Goal: Task Accomplishment & Management: Use online tool/utility

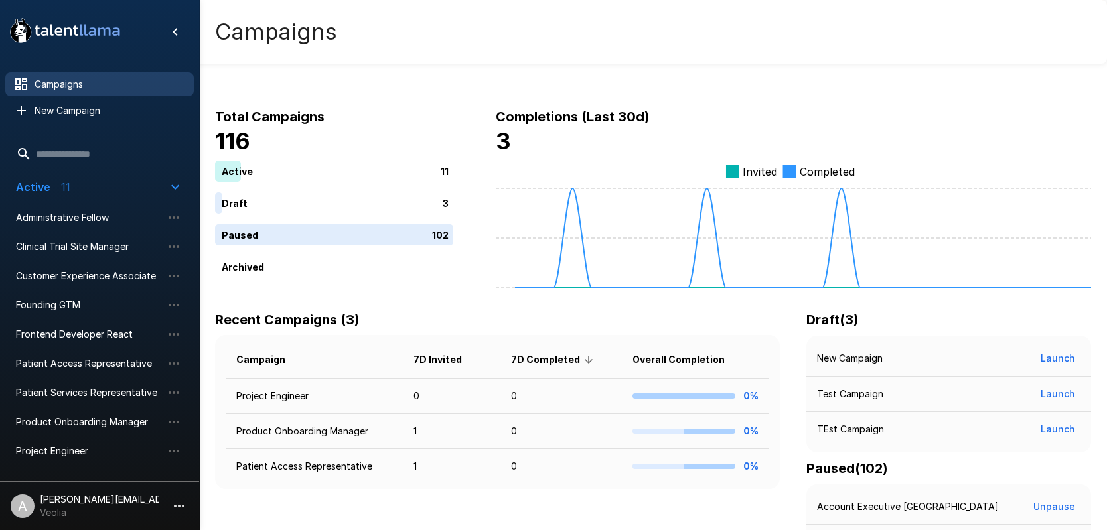
click at [185, 500] on icon "button" at bounding box center [179, 507] width 16 height 16
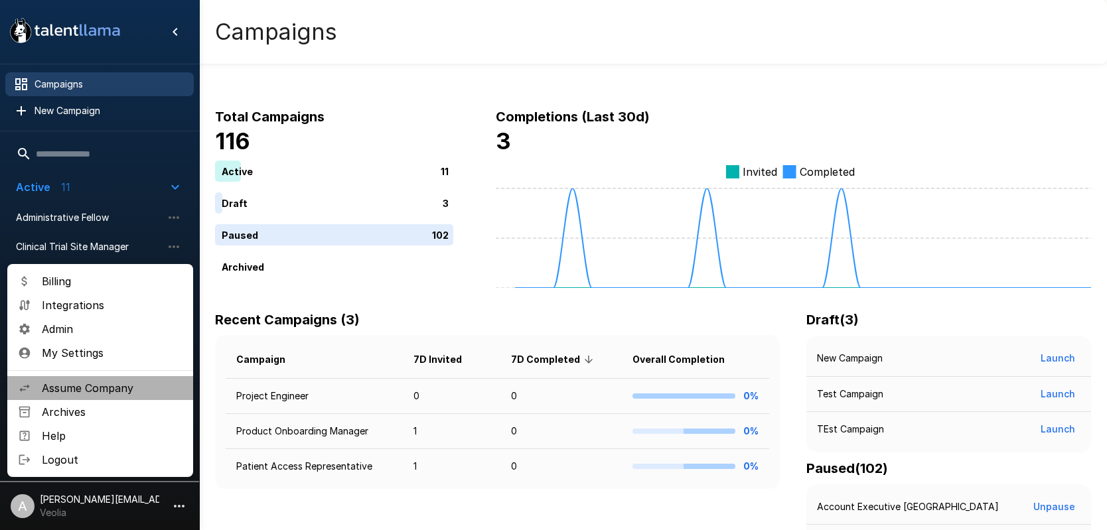
click at [108, 392] on span "Assume Company" at bounding box center [112, 388] width 141 height 16
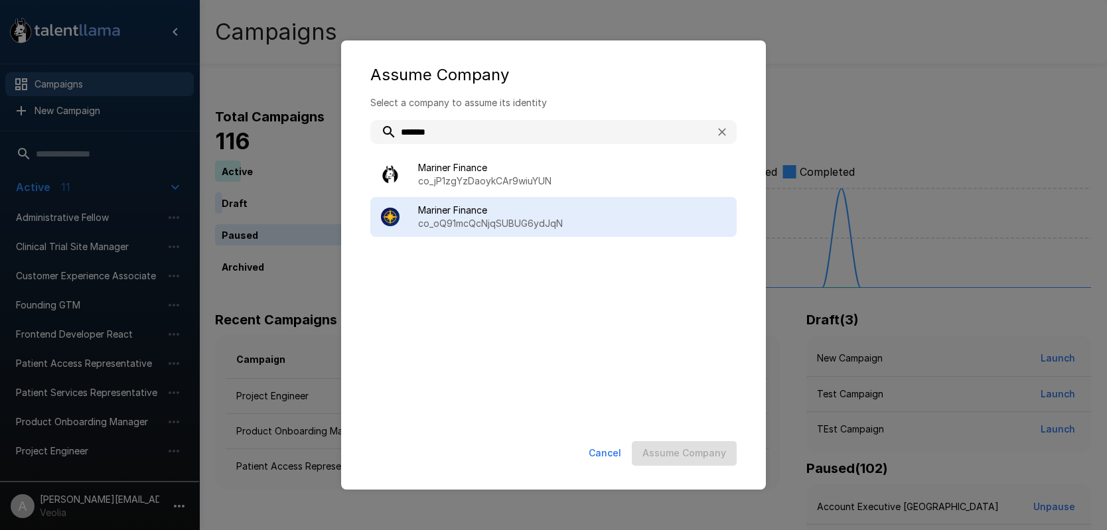
type input "*******"
click at [592, 223] on p "co_oQ91mcQcNjqSUBUG6ydJqN" at bounding box center [572, 223] width 308 height 13
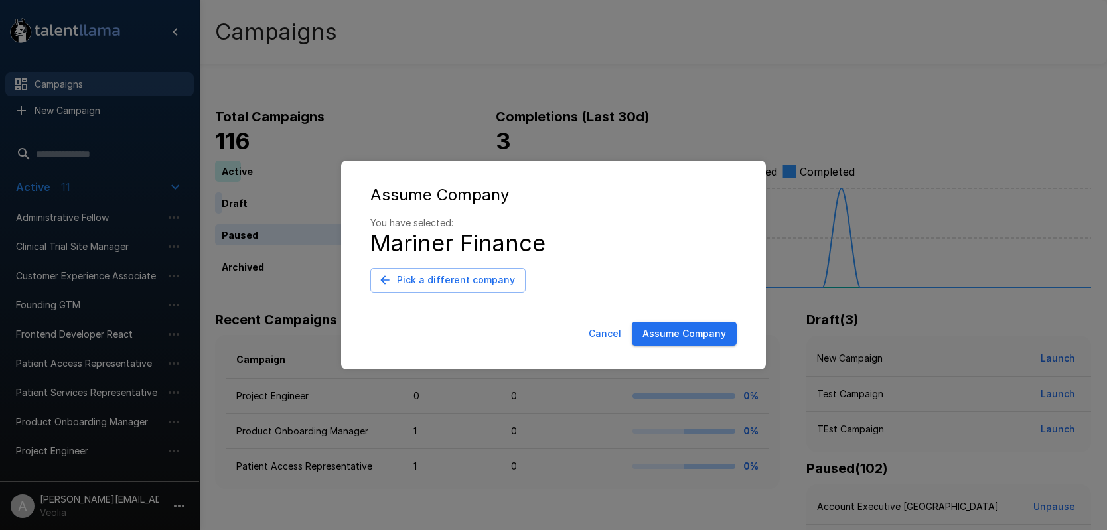
click at [663, 334] on button "Assume Company" at bounding box center [684, 334] width 105 height 25
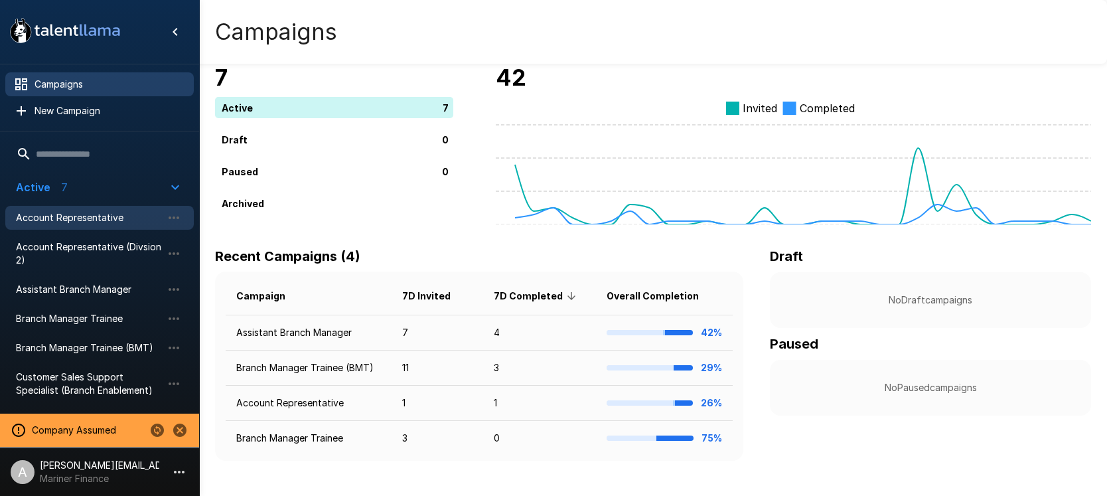
click at [92, 222] on span "Account Representative" at bounding box center [89, 217] width 146 height 13
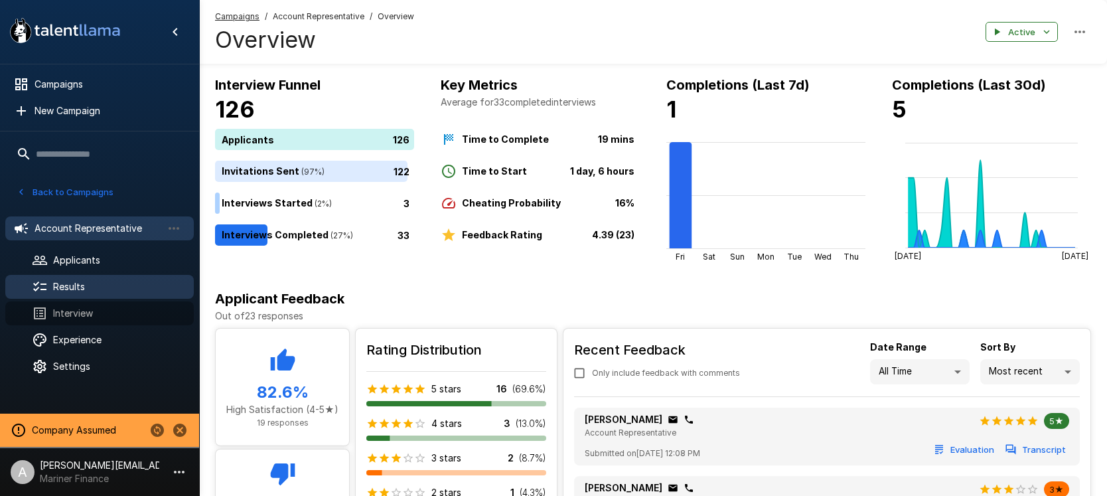
drag, startPoint x: 66, startPoint y: 312, endPoint x: 190, endPoint y: 290, distance: 125.4
click at [66, 312] on span "Interview" at bounding box center [118, 313] width 130 height 13
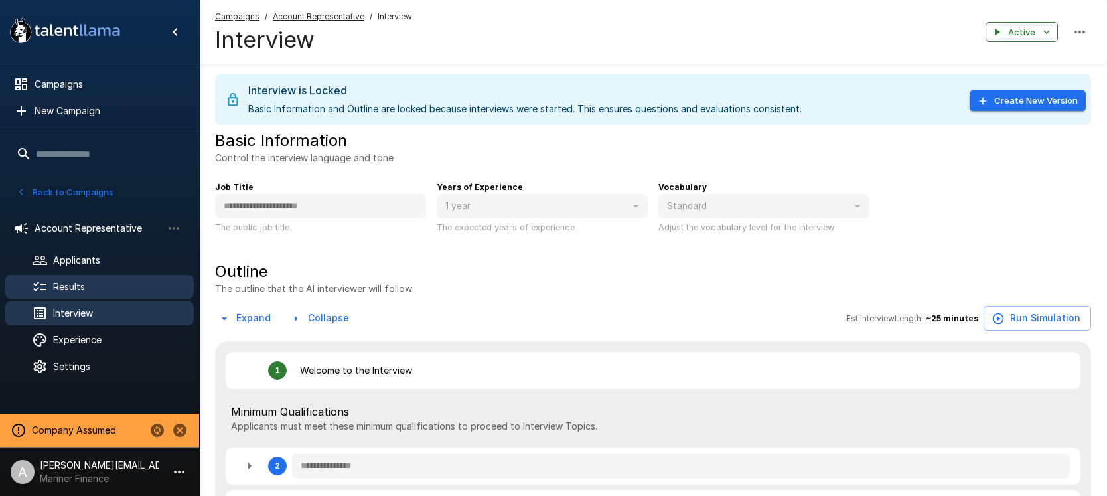
type textarea "*"
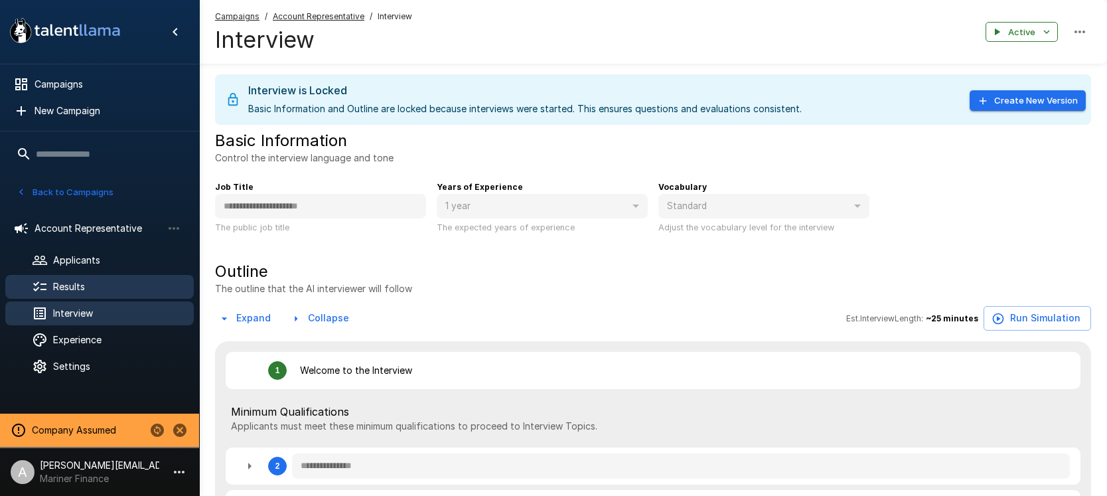
type textarea "*"
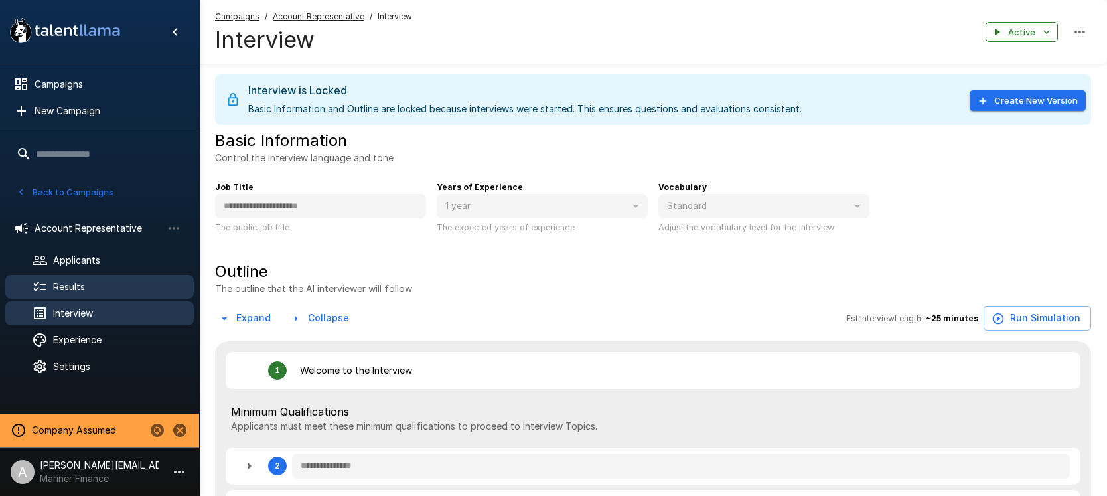
type textarea "*"
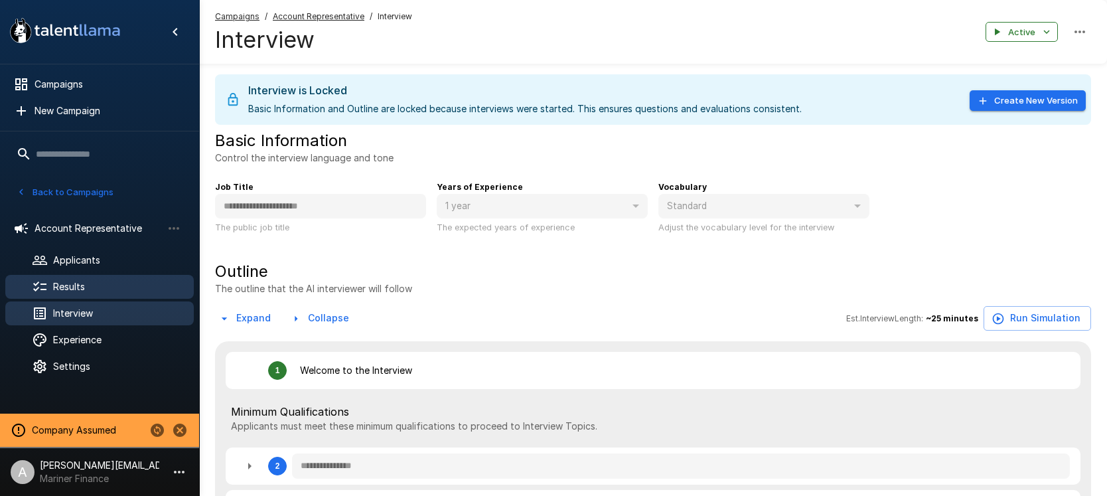
type textarea "*"
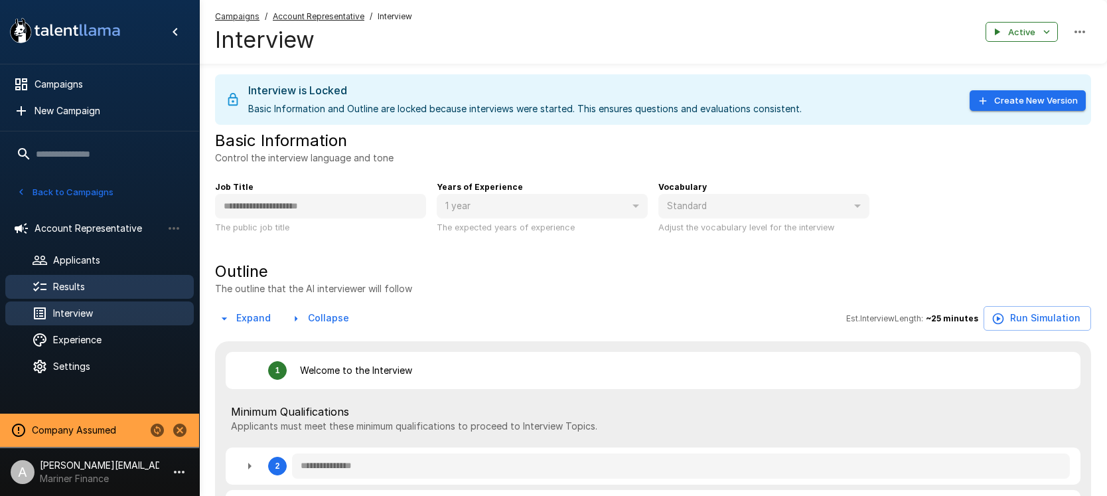
type textarea "*"
click at [1012, 96] on button "Create New Version" at bounding box center [1028, 100] width 116 height 21
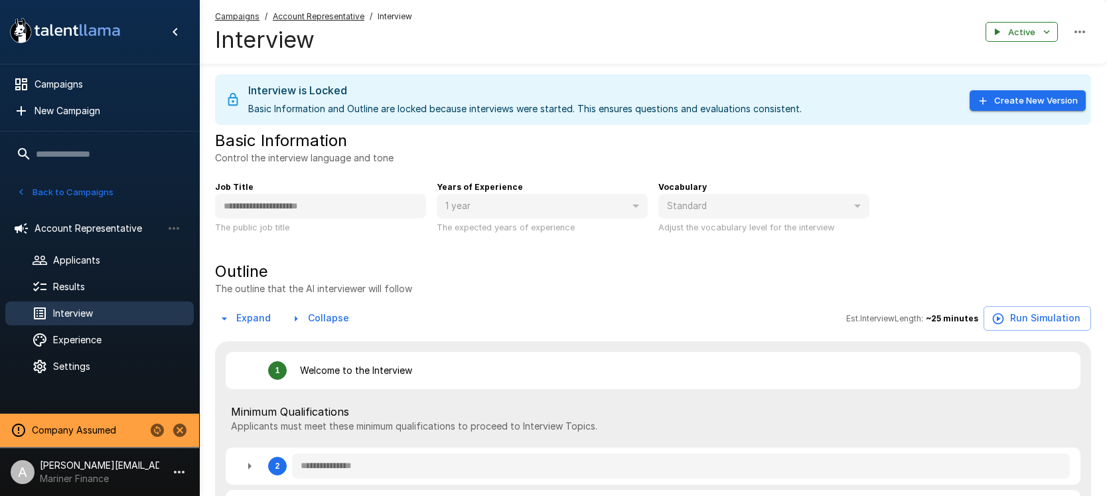
type textarea "*"
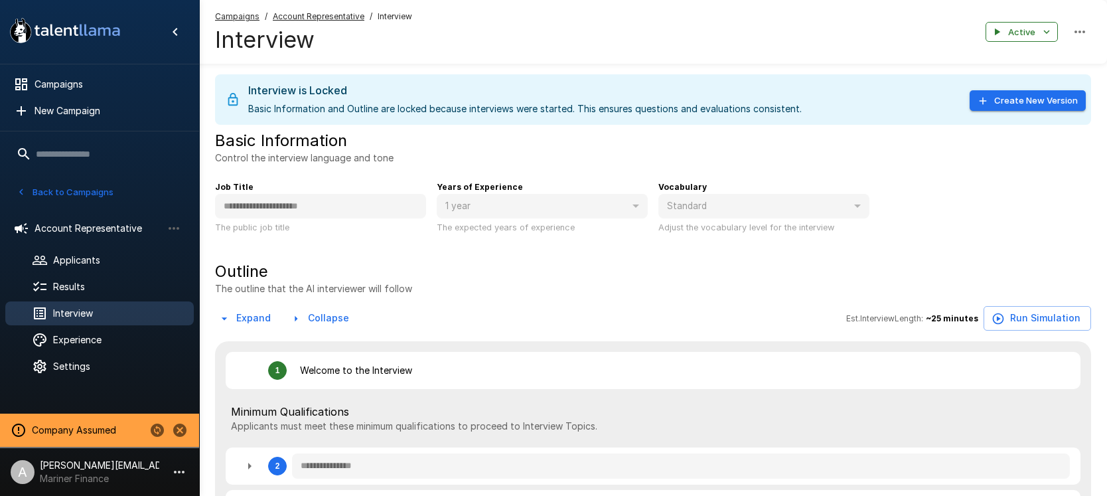
type textarea "*"
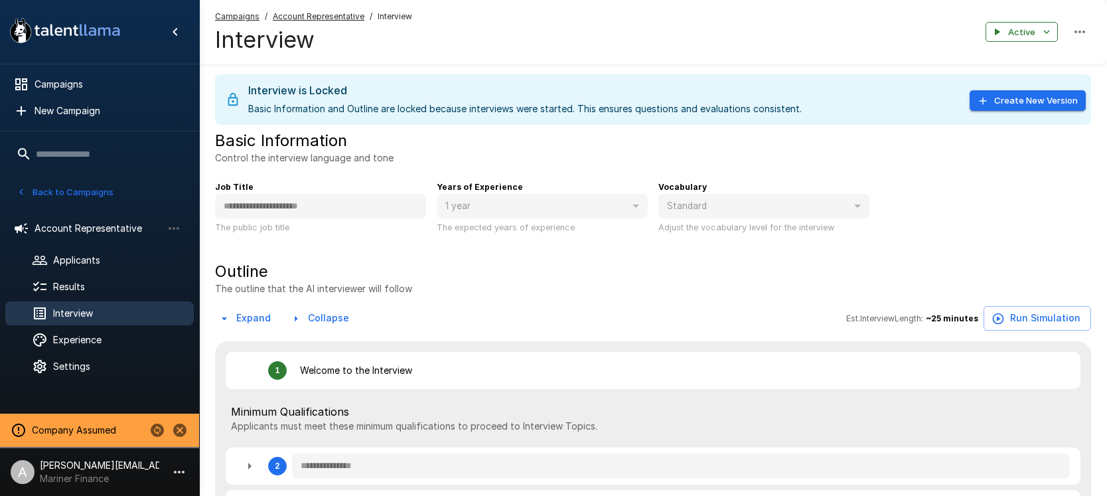
type textarea "*"
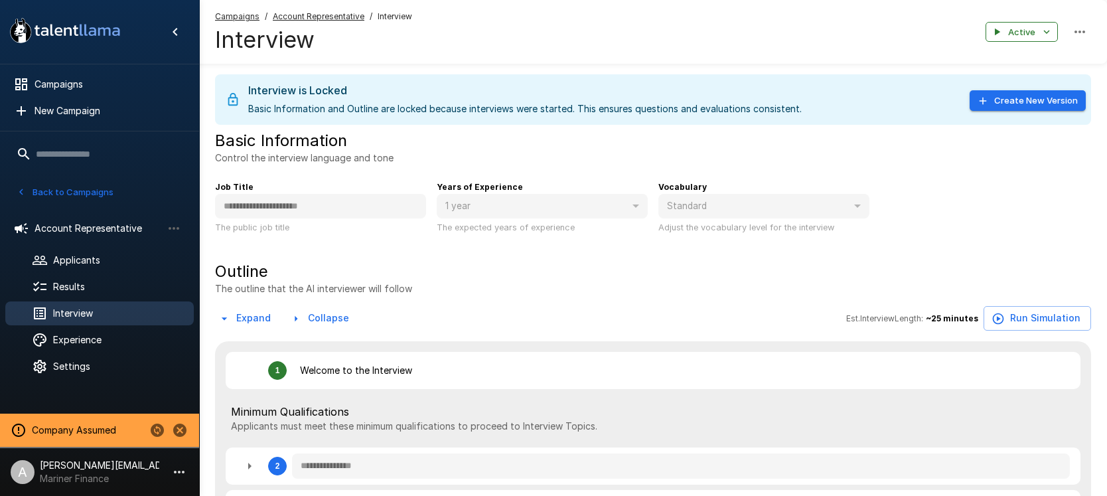
type textarea "*"
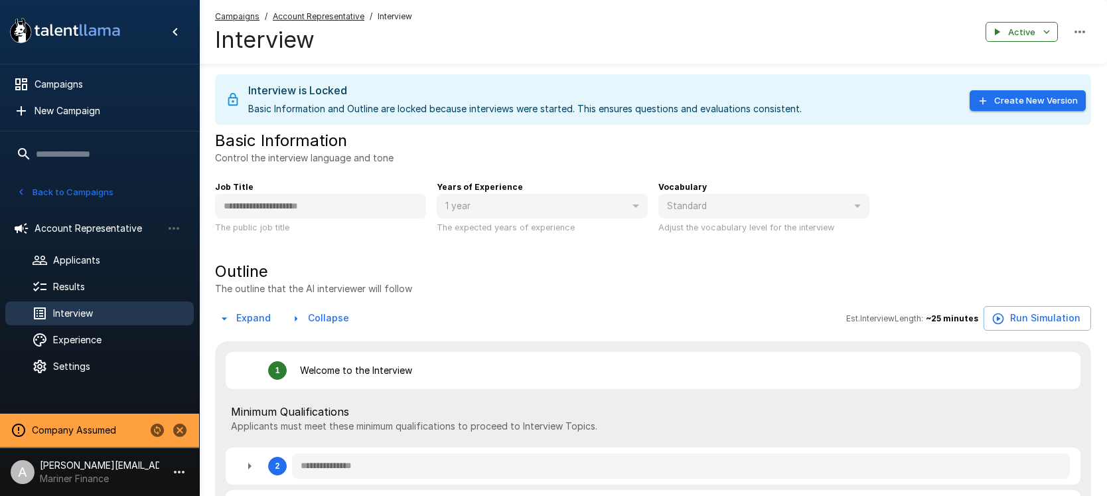
type textarea "*"
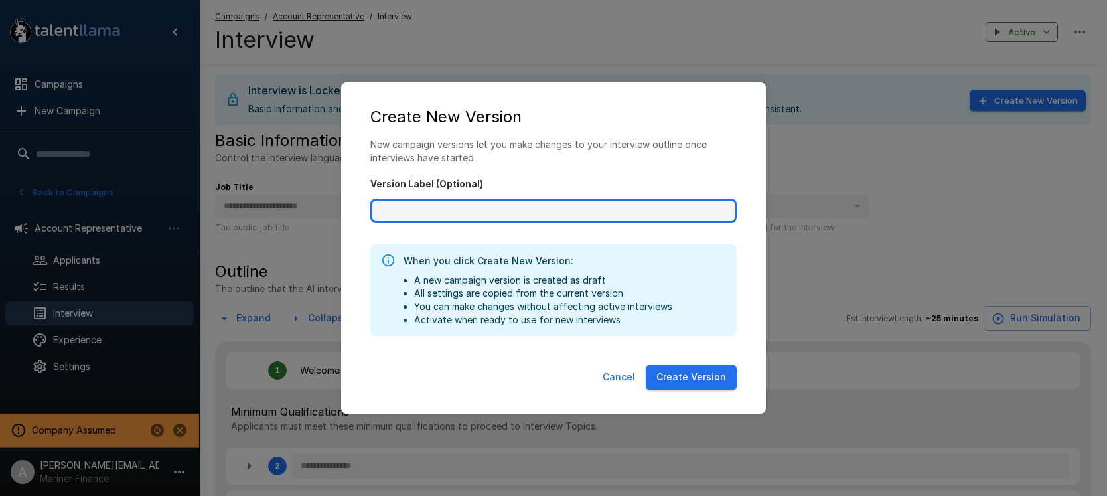
click at [493, 216] on input "Version Label (Optional)" at bounding box center [553, 211] width 366 height 25
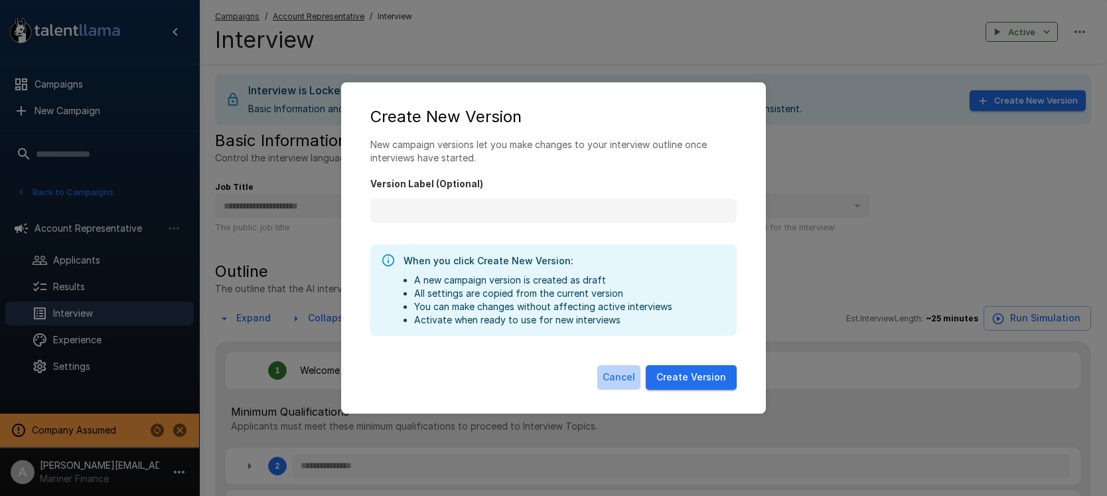
click at [618, 379] on button "Cancel" at bounding box center [618, 377] width 43 height 25
type textarea "*"
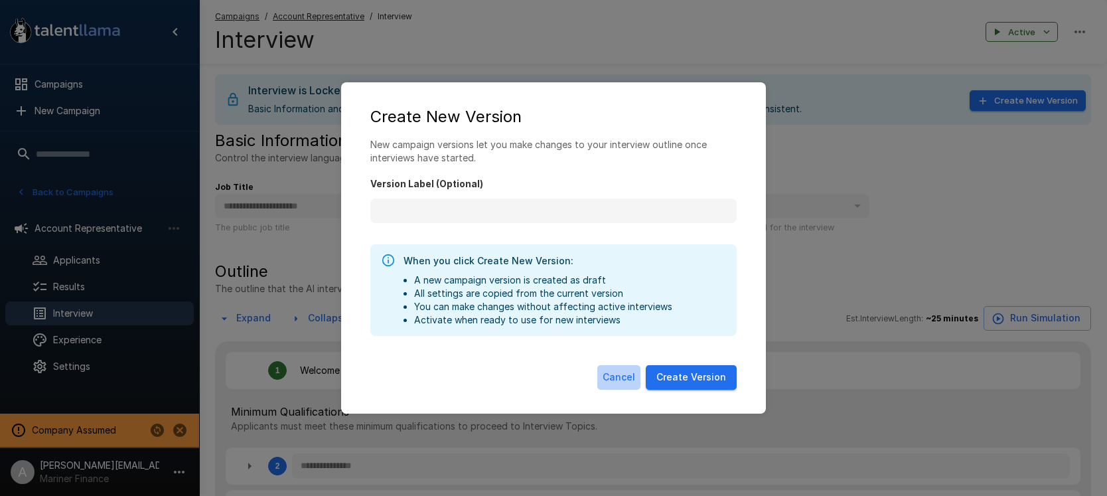
type textarea "*"
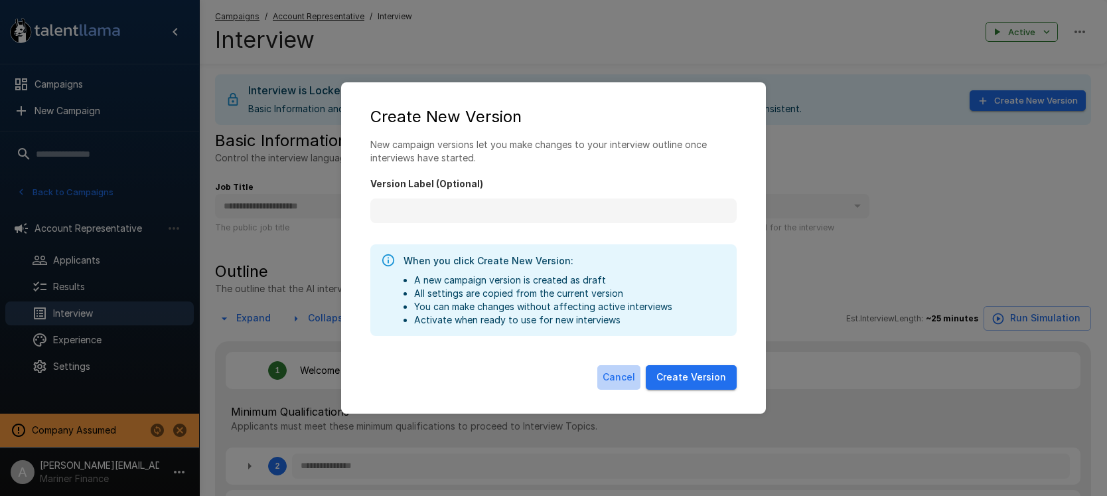
type textarea "*"
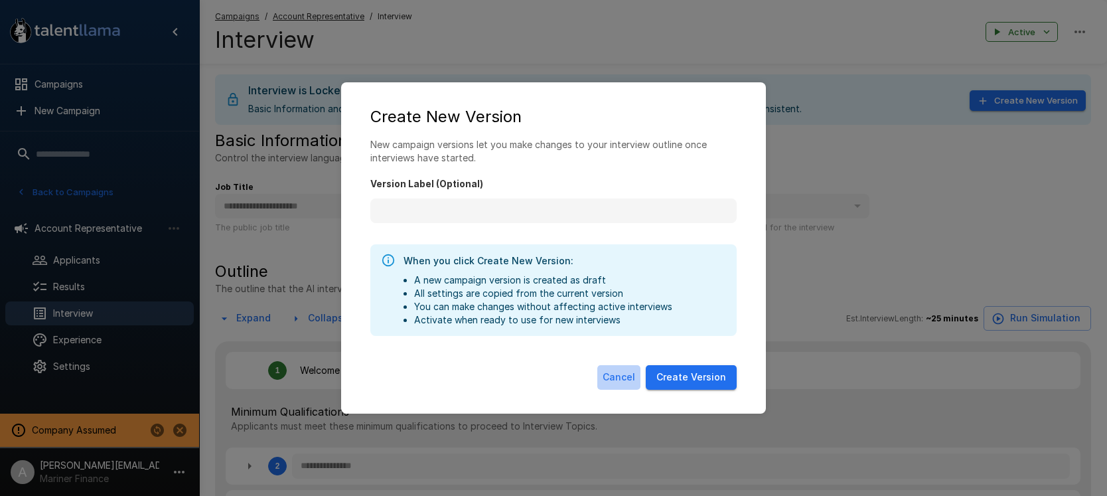
type textarea "*"
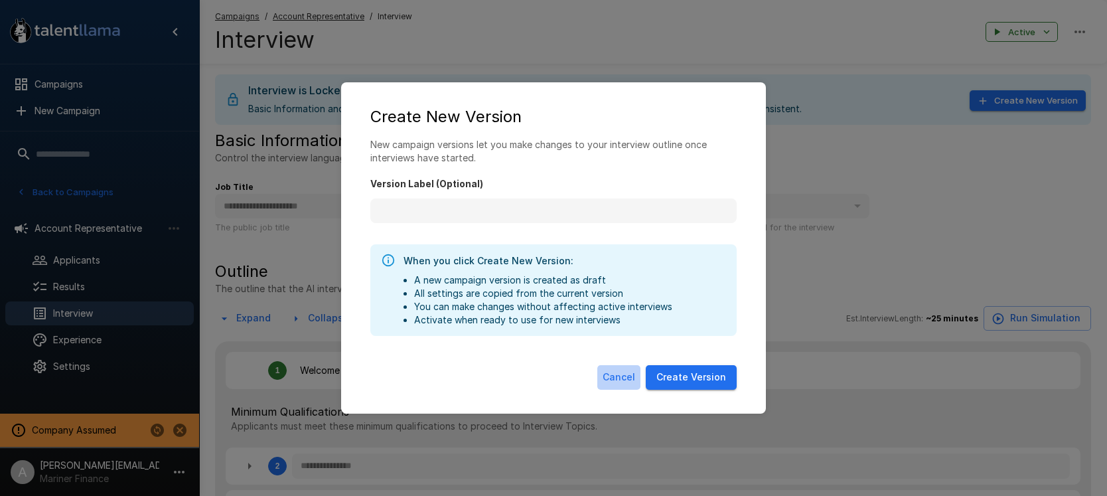
type textarea "*"
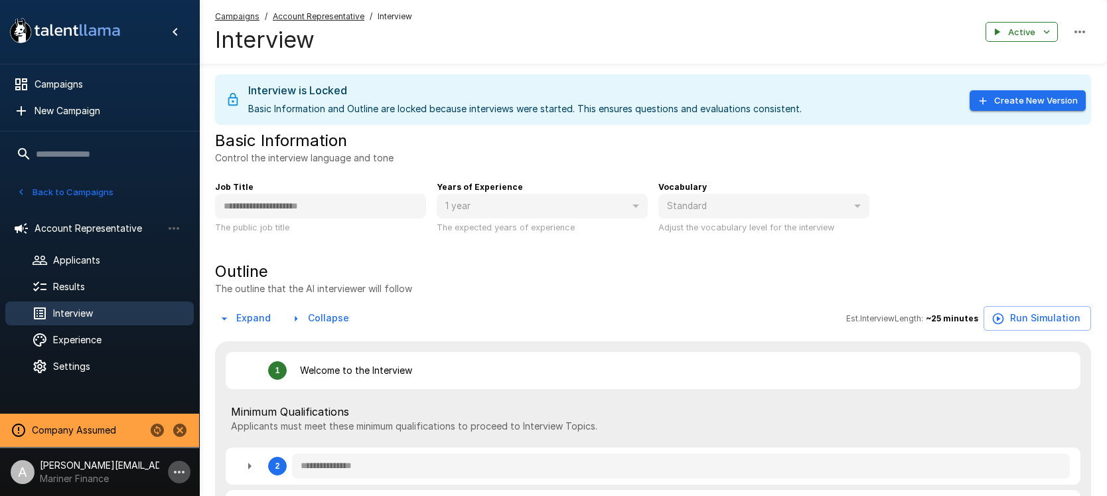
click at [185, 468] on icon "button" at bounding box center [179, 472] width 16 height 16
type textarea "*"
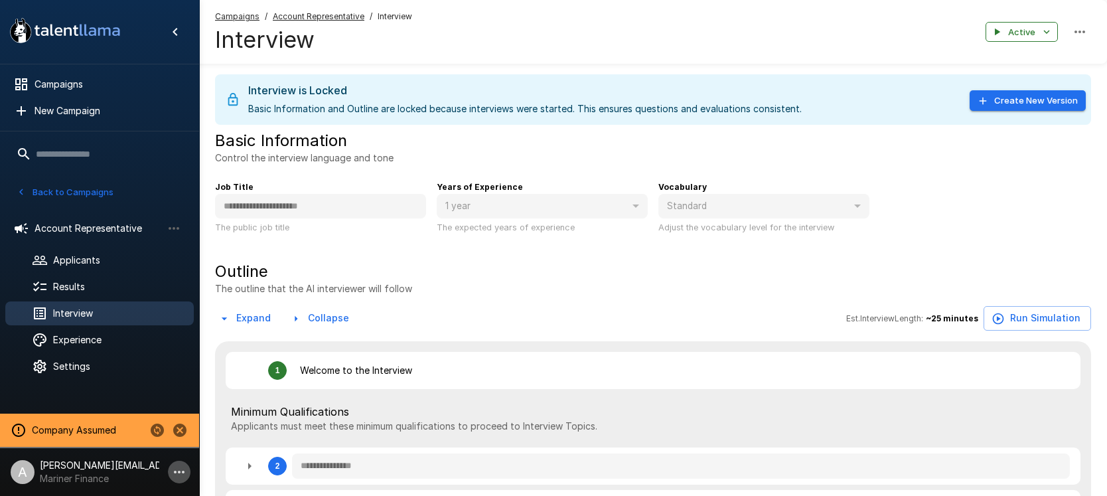
type textarea "*"
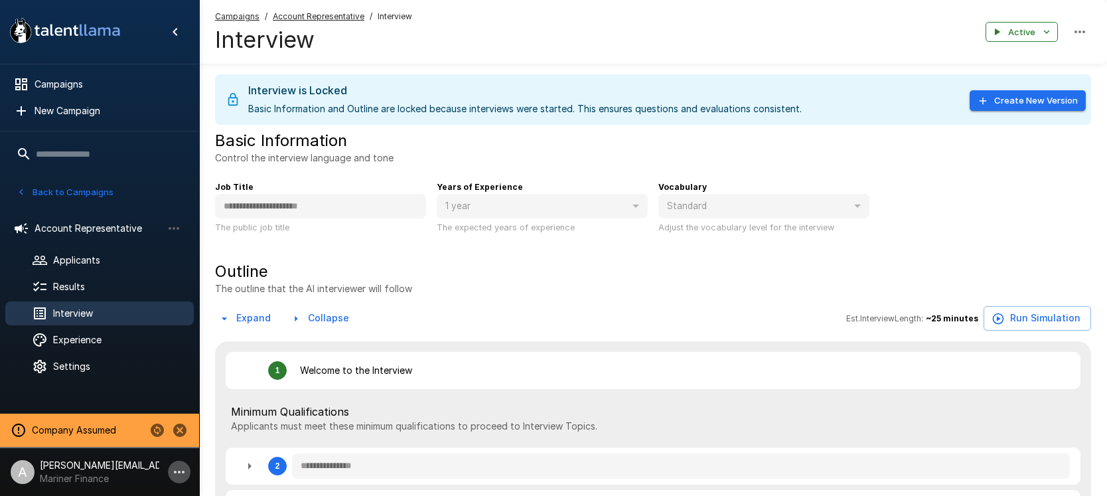
type textarea "*"
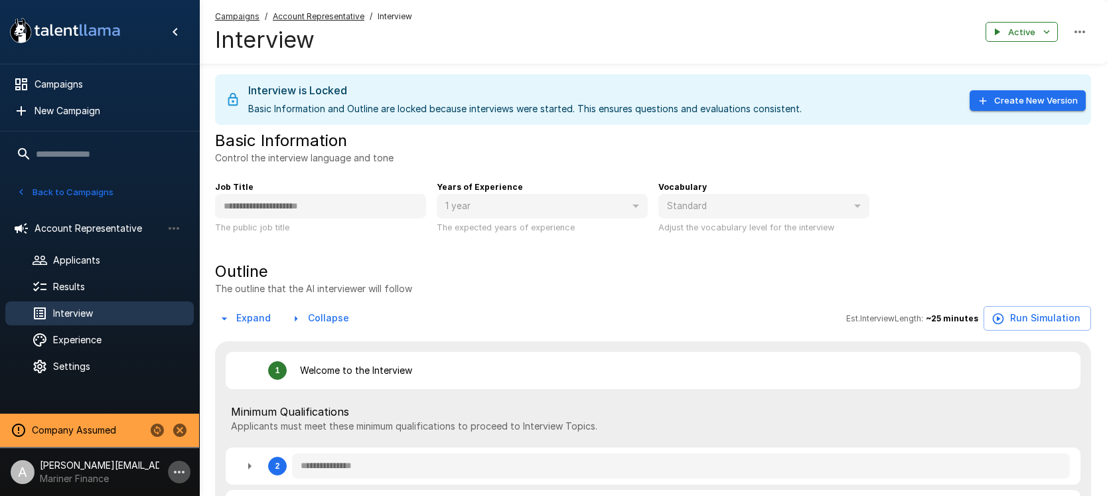
type textarea "*"
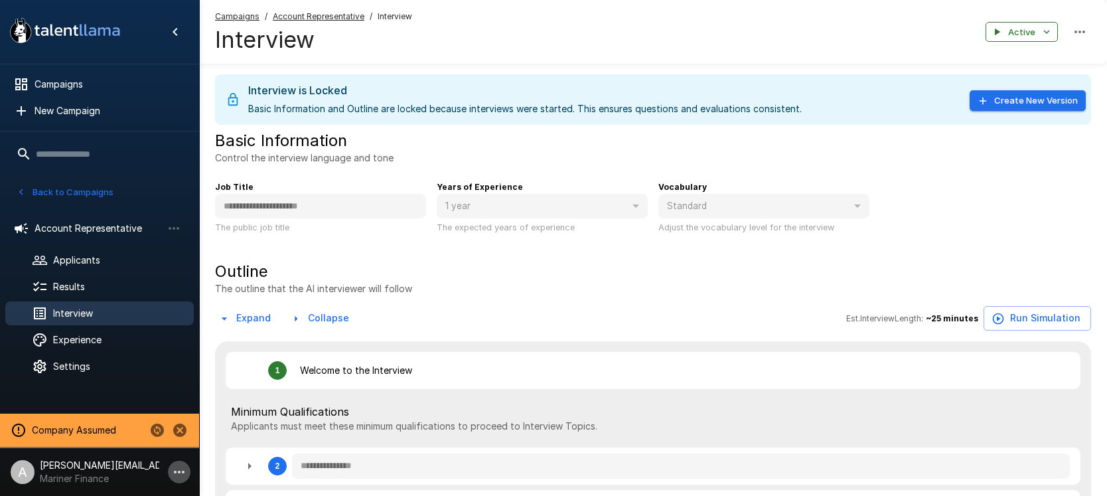
type textarea "*"
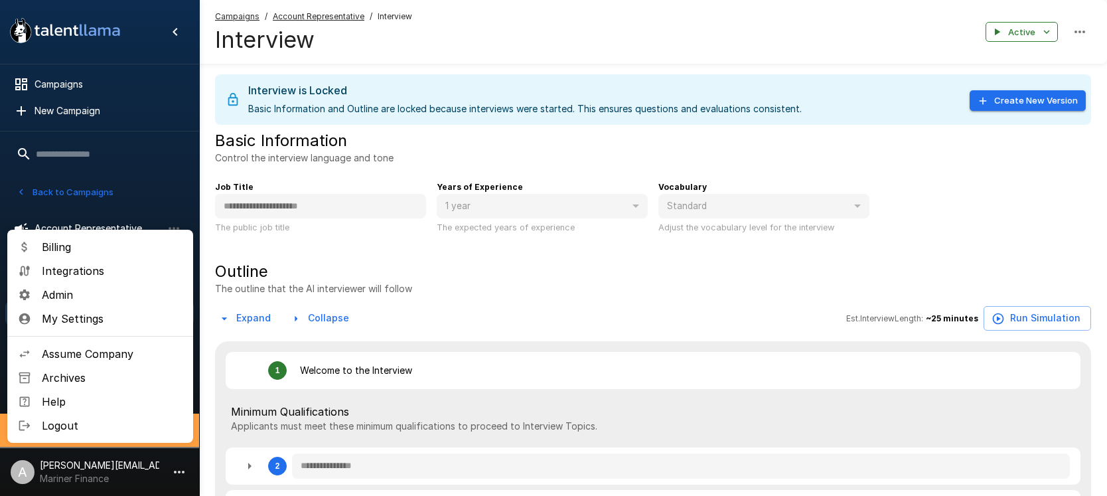
type textarea "*"
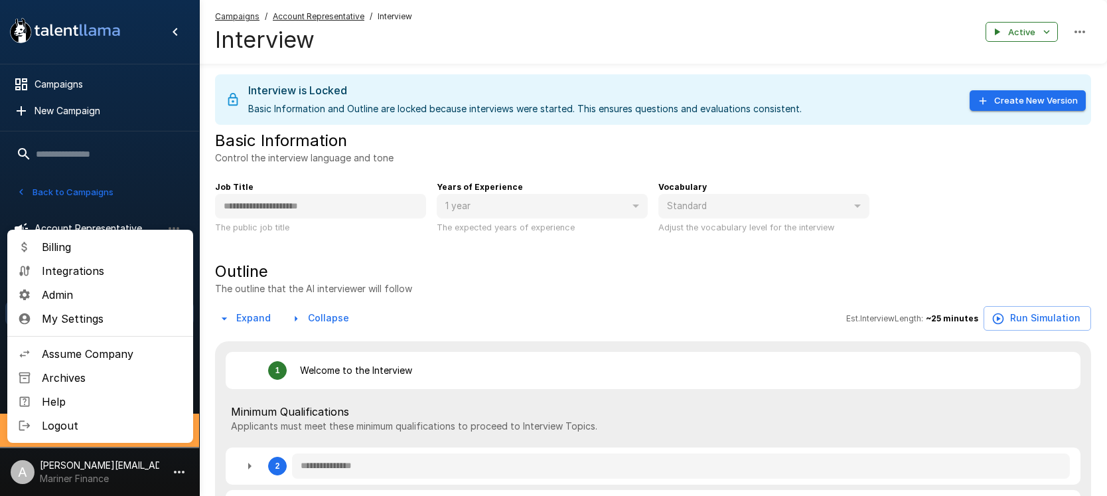
type textarea "*"
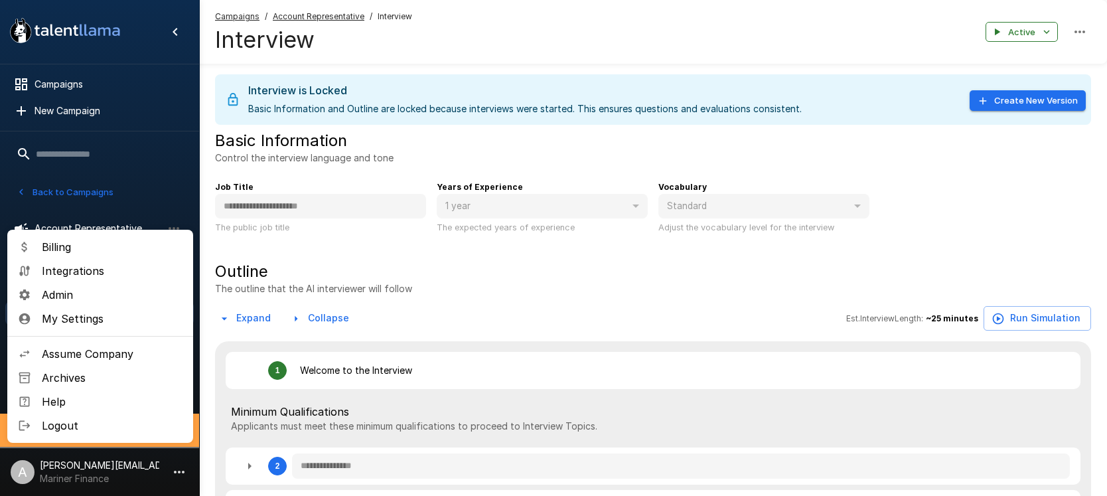
type textarea "*"
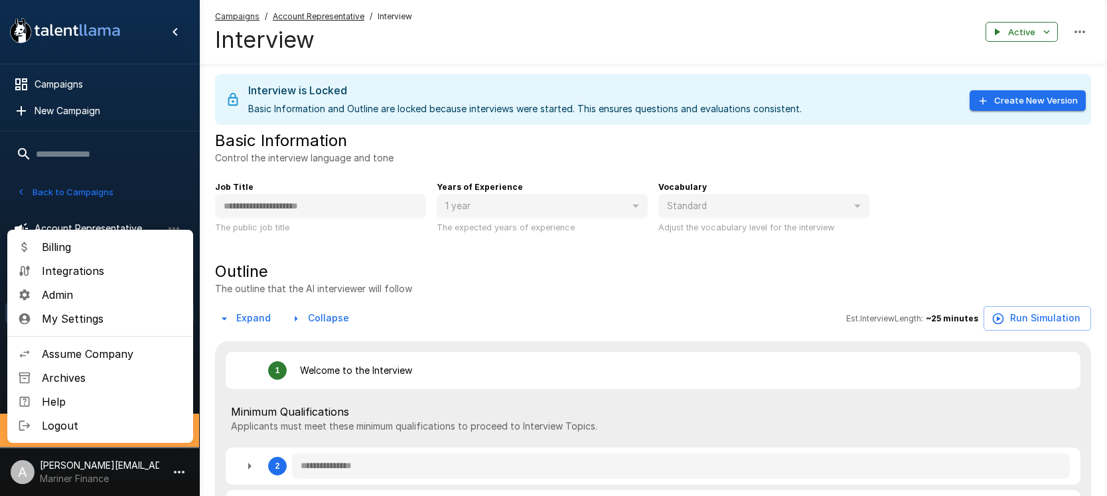
type textarea "*"
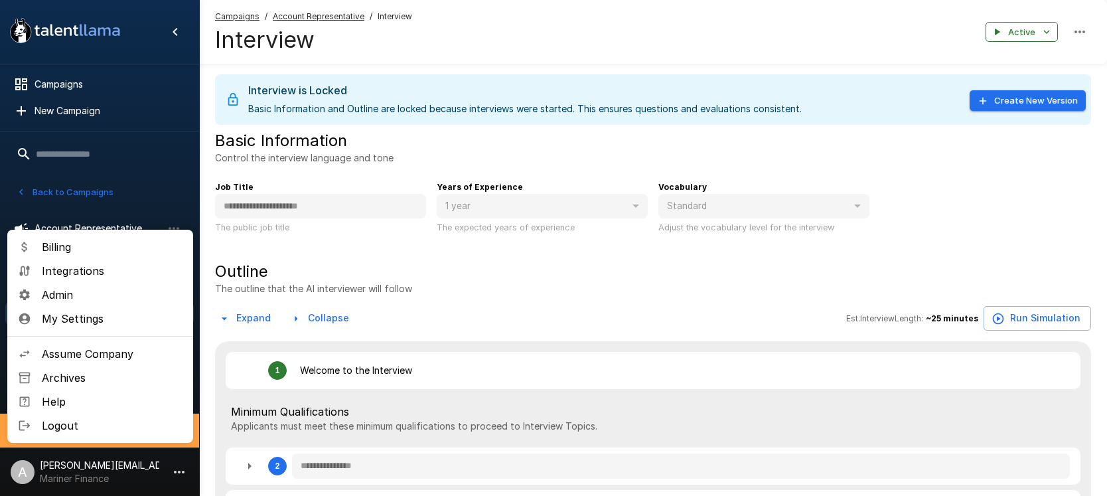
type textarea "*"
click at [125, 355] on span "Assume Company" at bounding box center [112, 354] width 141 height 16
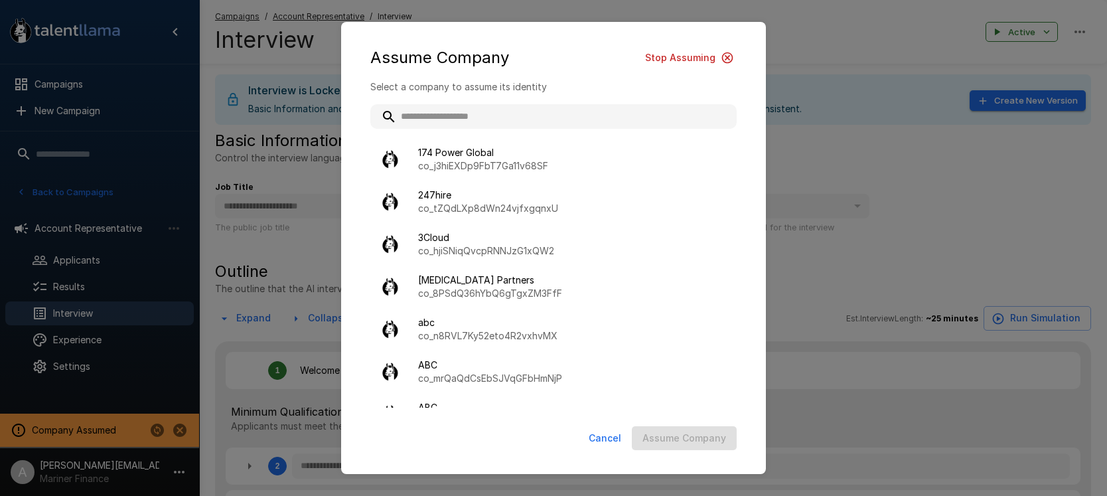
click at [479, 111] on input "text" at bounding box center [553, 116] width 366 height 24
type input "*"
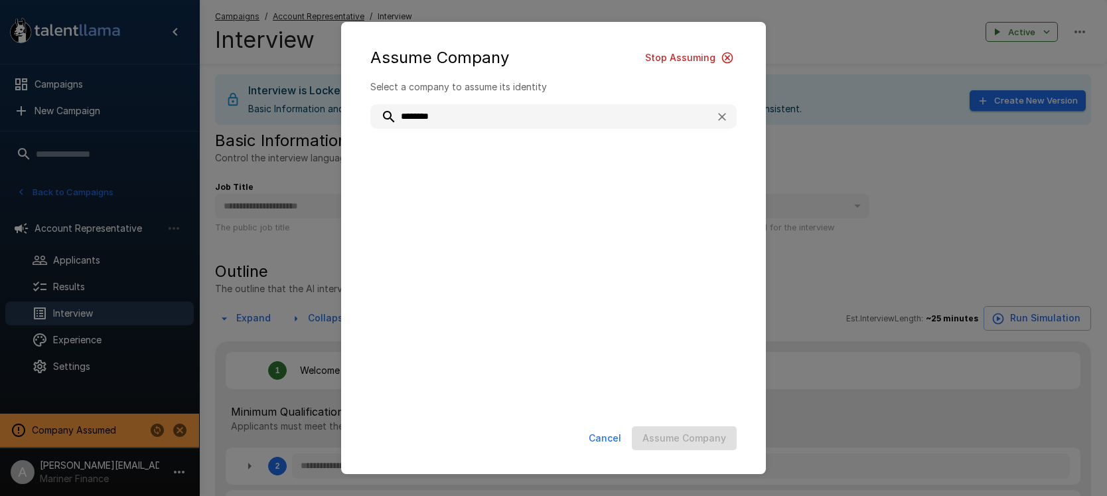
drag, startPoint x: 431, startPoint y: 113, endPoint x: 389, endPoint y: 107, distance: 42.2
click at [390, 107] on input "********" at bounding box center [537, 116] width 335 height 24
type input "********"
click at [206, 213] on div "Assume Company Stop Assuming Select a company to assume its identity ******** C…" at bounding box center [553, 248] width 1107 height 496
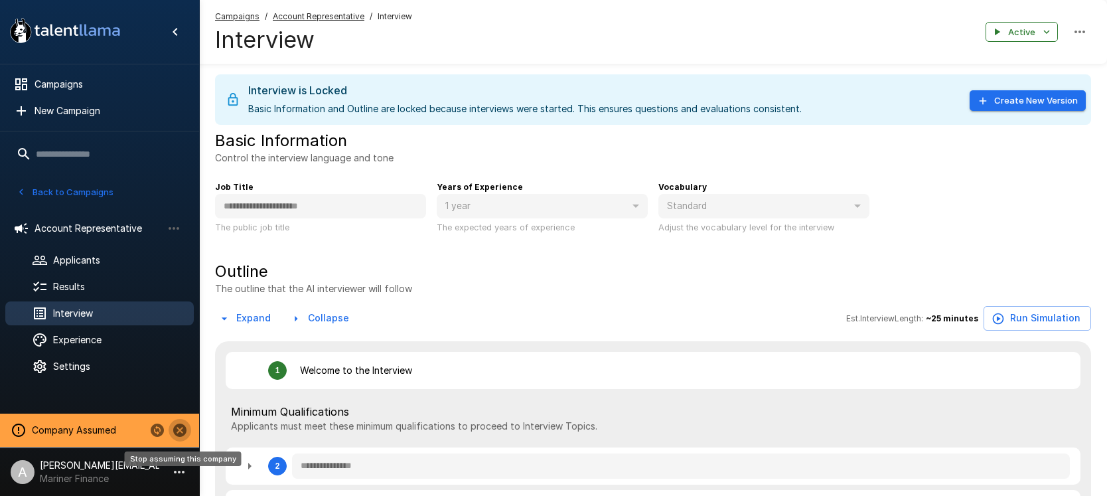
click at [175, 429] on icon "Stop assuming this company" at bounding box center [179, 430] width 13 height 13
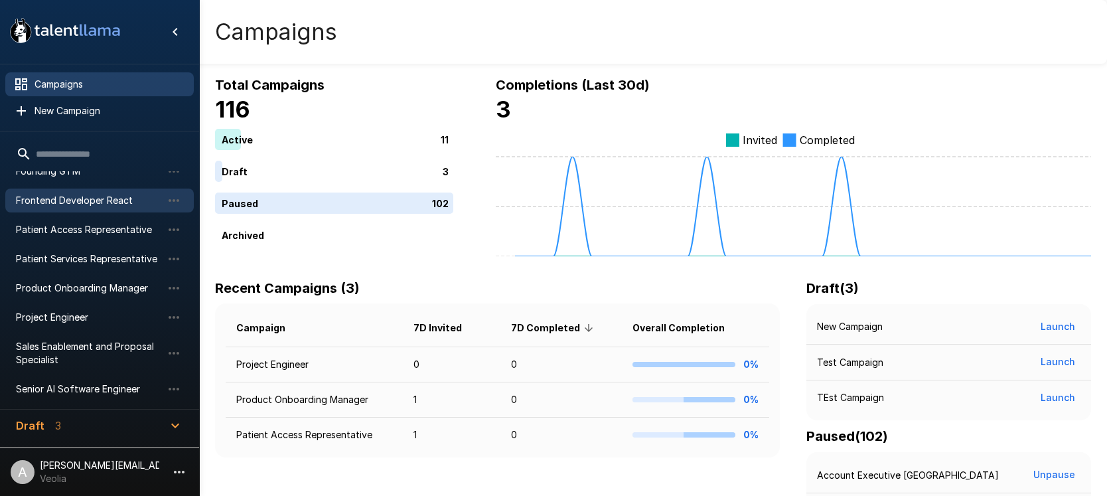
scroll to position [102, 0]
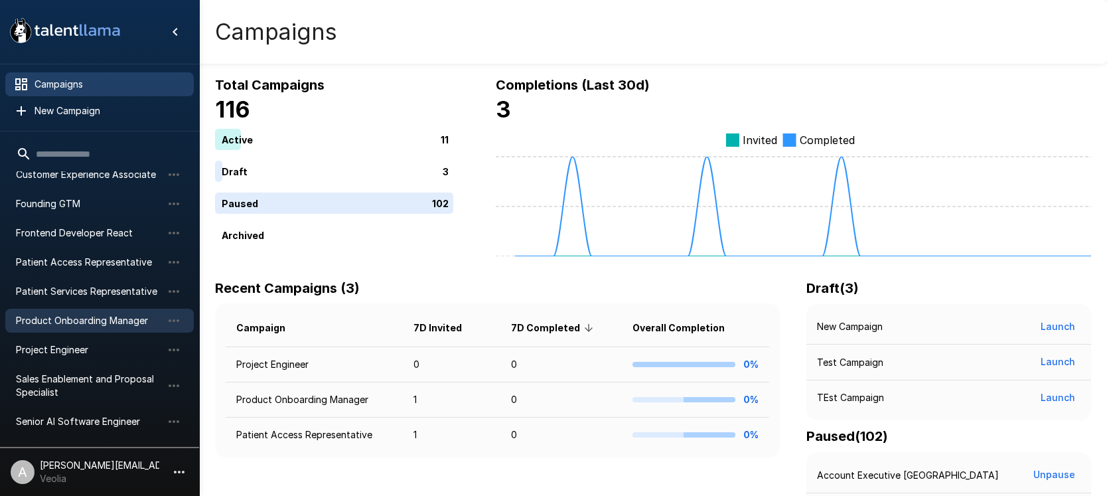
click at [74, 315] on span "Product Onboarding Manager" at bounding box center [89, 320] width 146 height 13
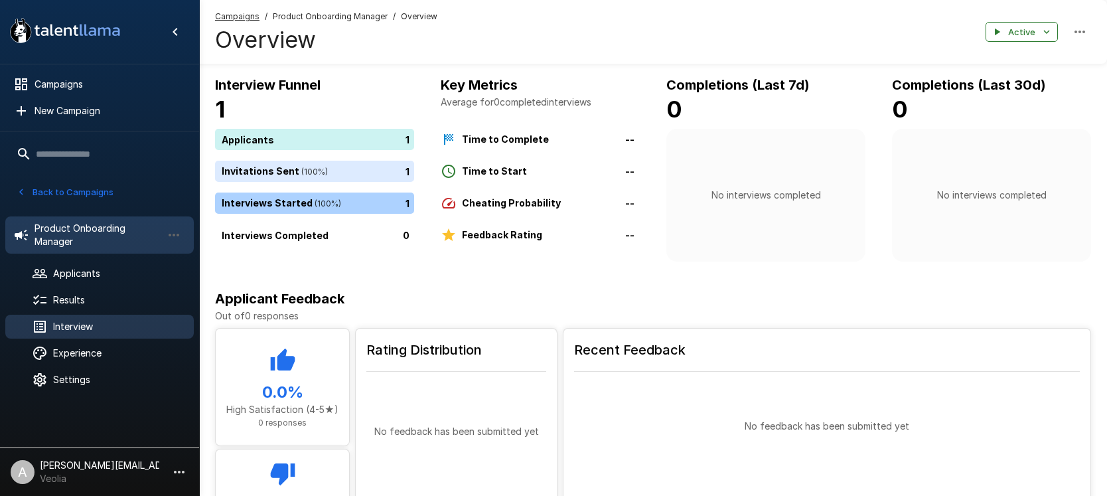
click at [90, 324] on span "Interview" at bounding box center [118, 326] width 130 height 13
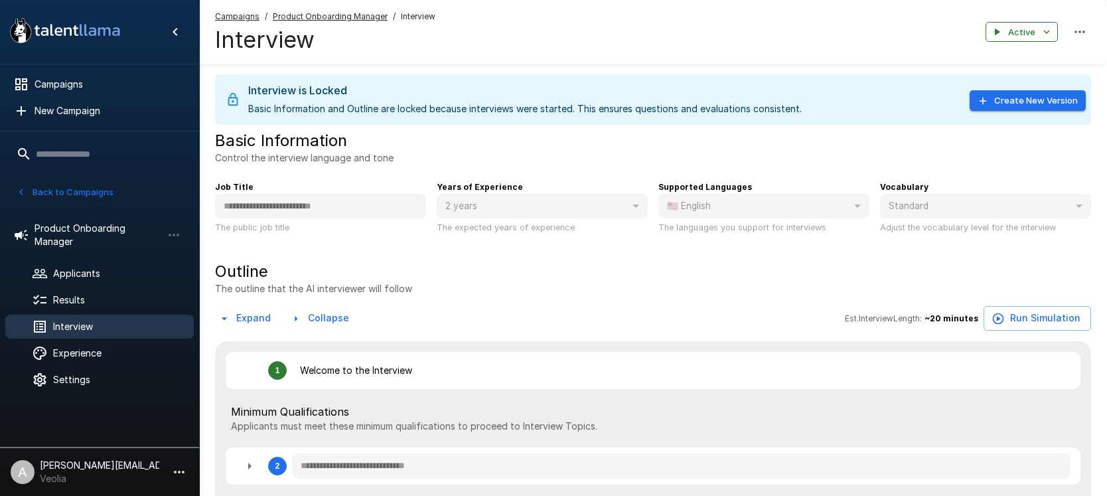
type textarea "*"
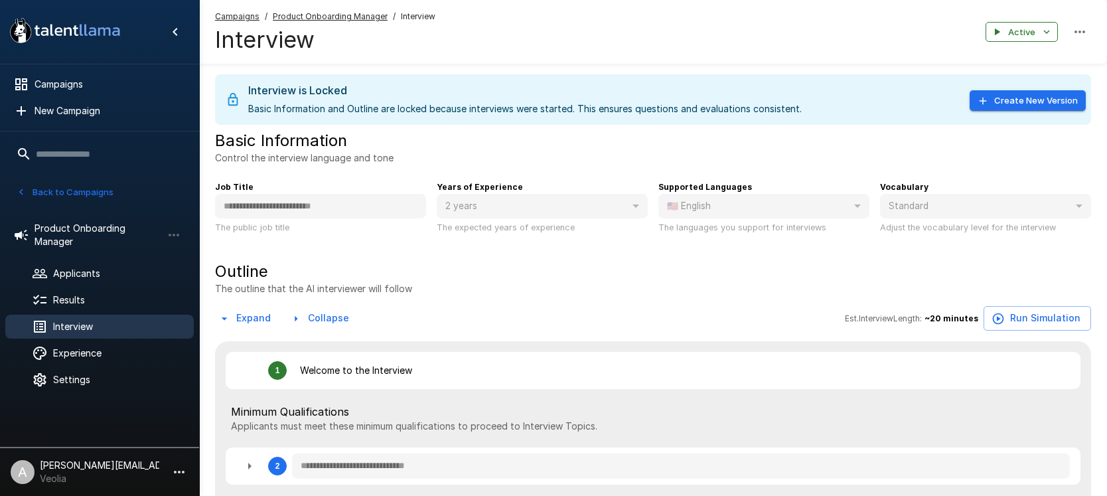
type textarea "*"
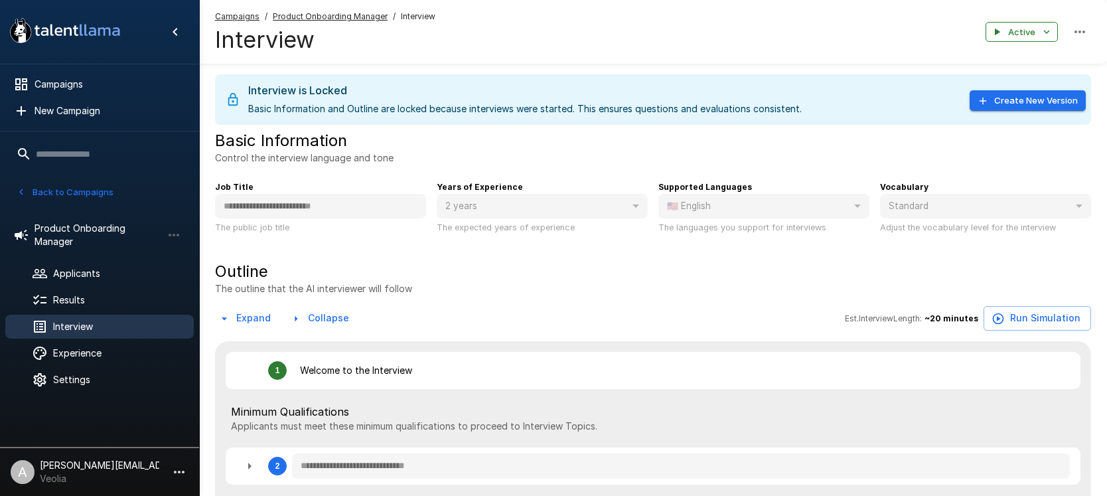
type textarea "*"
click at [998, 112] on div "Interview is Locked Basic Information and Outline are locked because interviews…" at bounding box center [653, 99] width 876 height 50
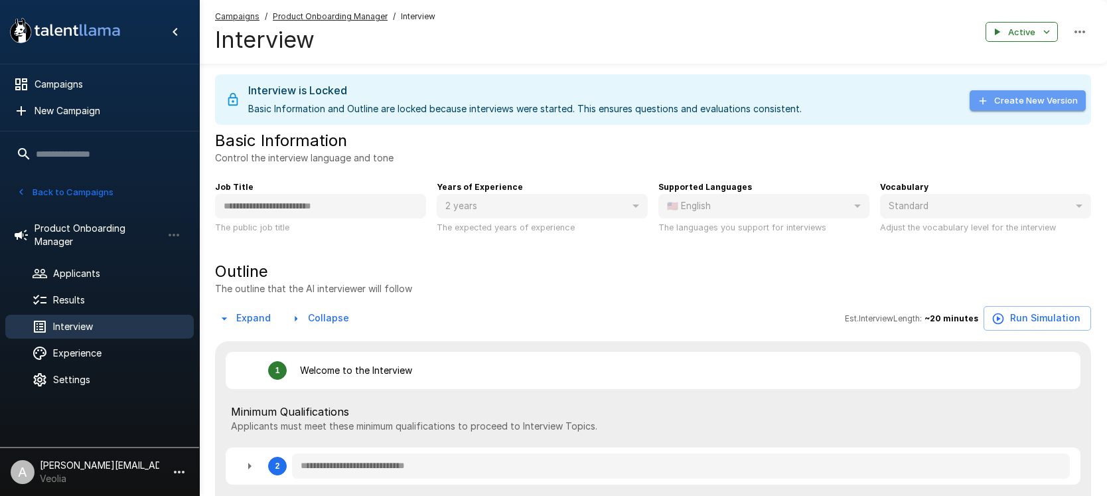
click at [999, 105] on button "Create New Version" at bounding box center [1028, 100] width 116 height 21
type textarea "*"
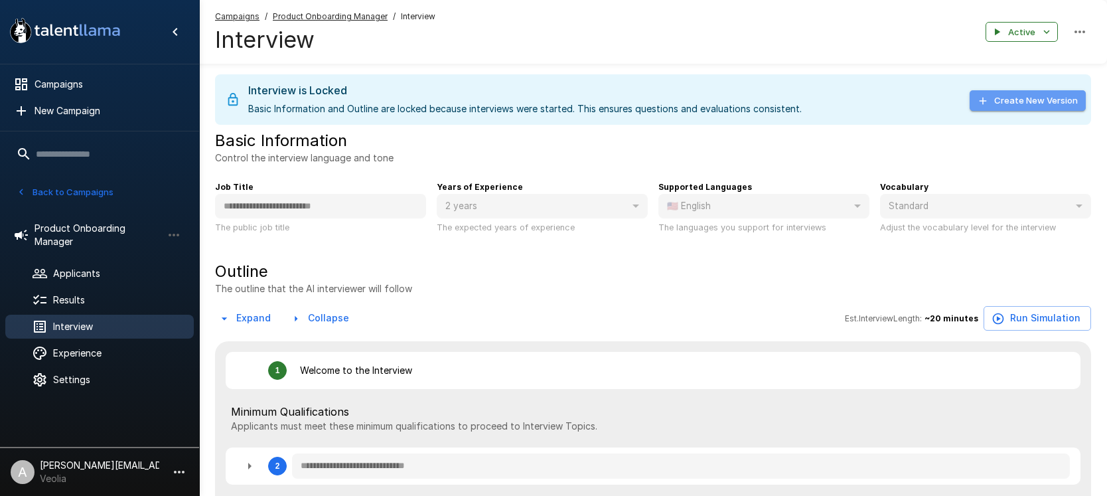
type textarea "*"
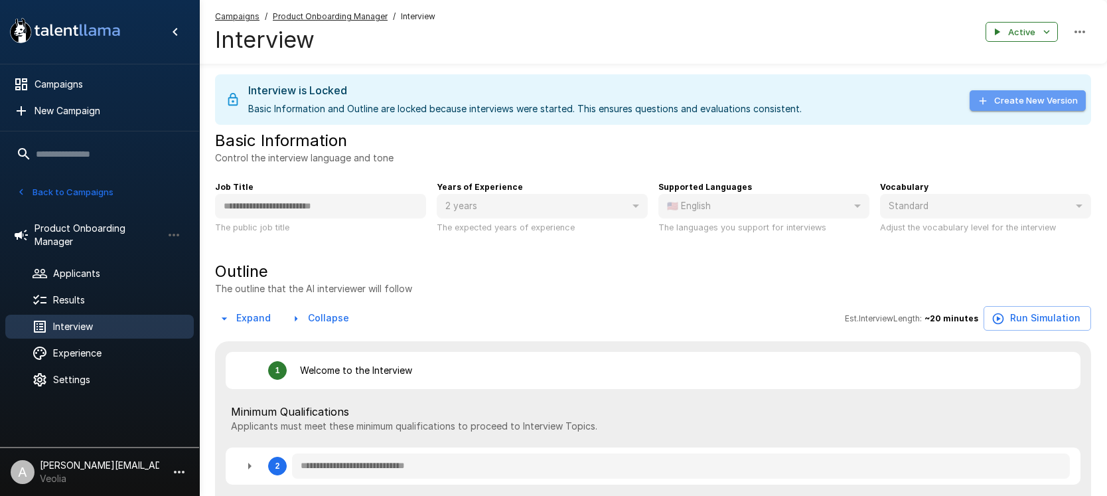
type textarea "*"
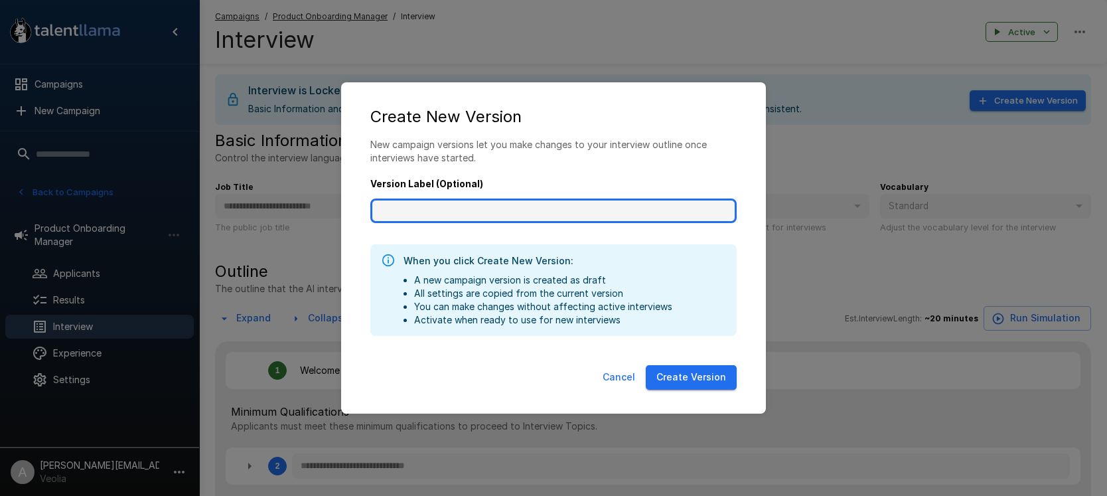
click at [419, 212] on input "Version Label (Optional)" at bounding box center [553, 211] width 366 height 25
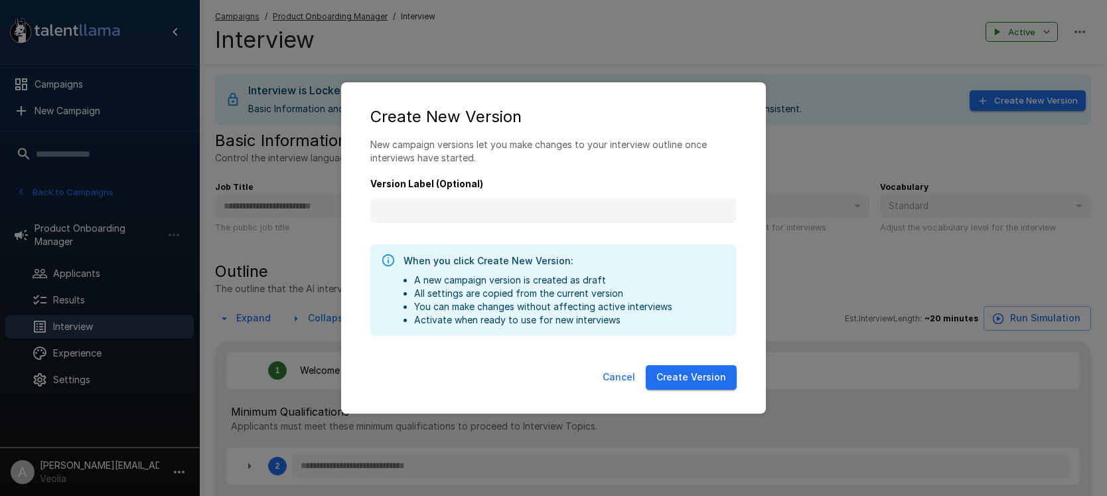
click at [719, 372] on button "Create Version" at bounding box center [691, 377] width 91 height 25
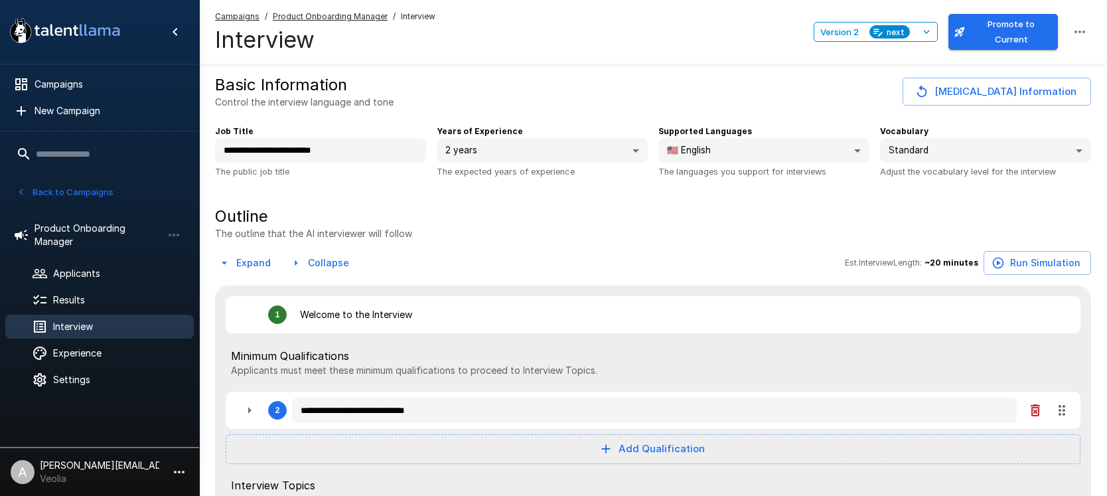
type textarea "*"
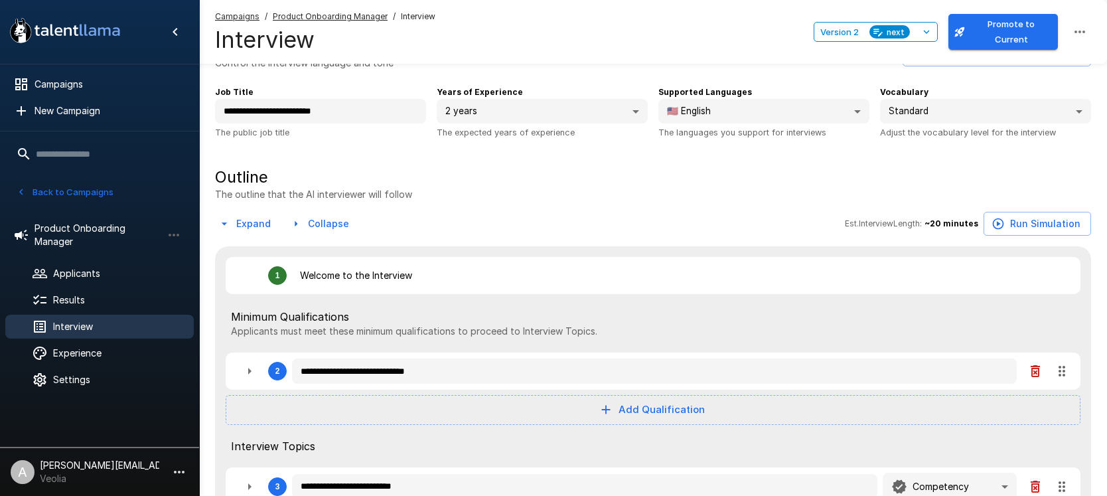
scroll to position [5, 0]
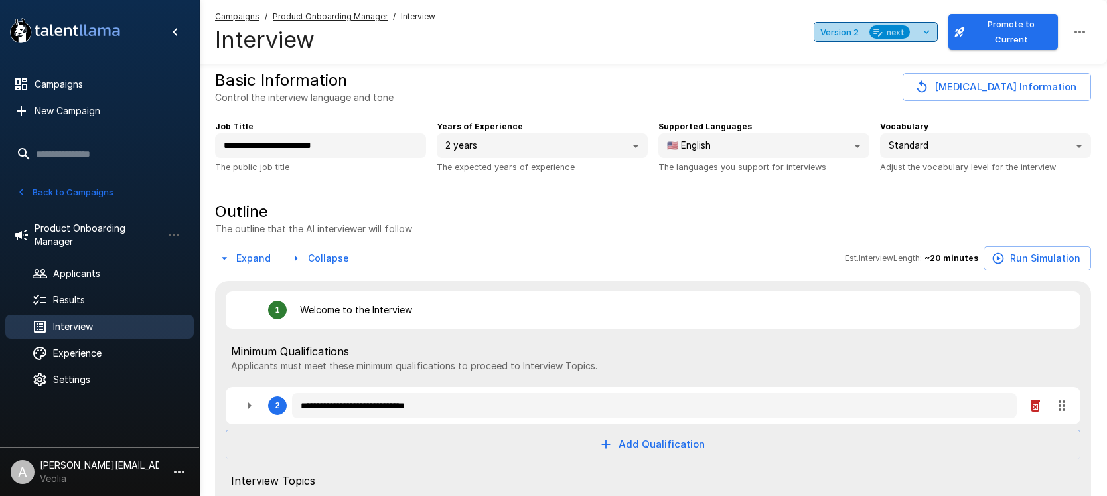
click at [919, 32] on button "Version 2 next" at bounding box center [876, 32] width 124 height 21
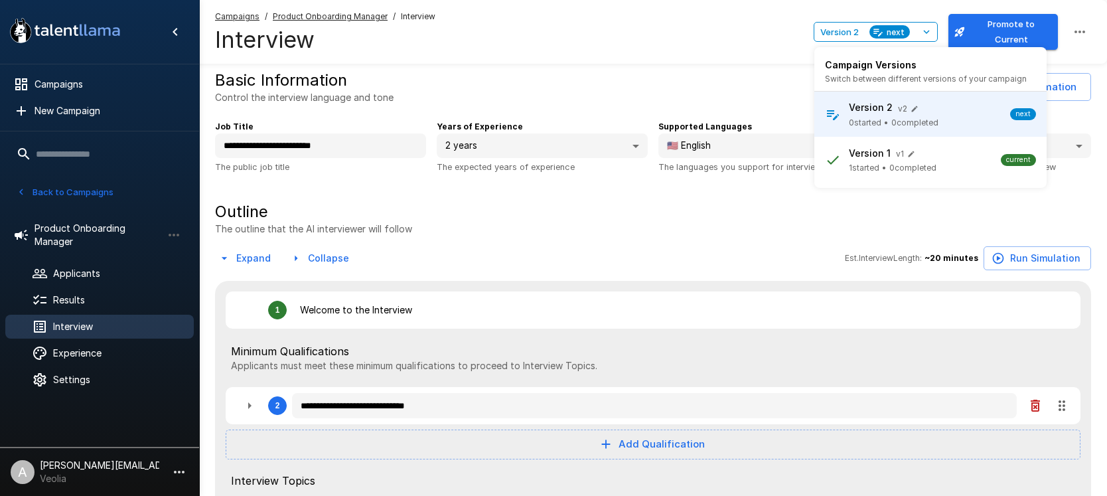
drag, startPoint x: 63, startPoint y: 318, endPoint x: 94, endPoint y: 307, distance: 32.3
click at [63, 318] on div at bounding box center [553, 248] width 1107 height 496
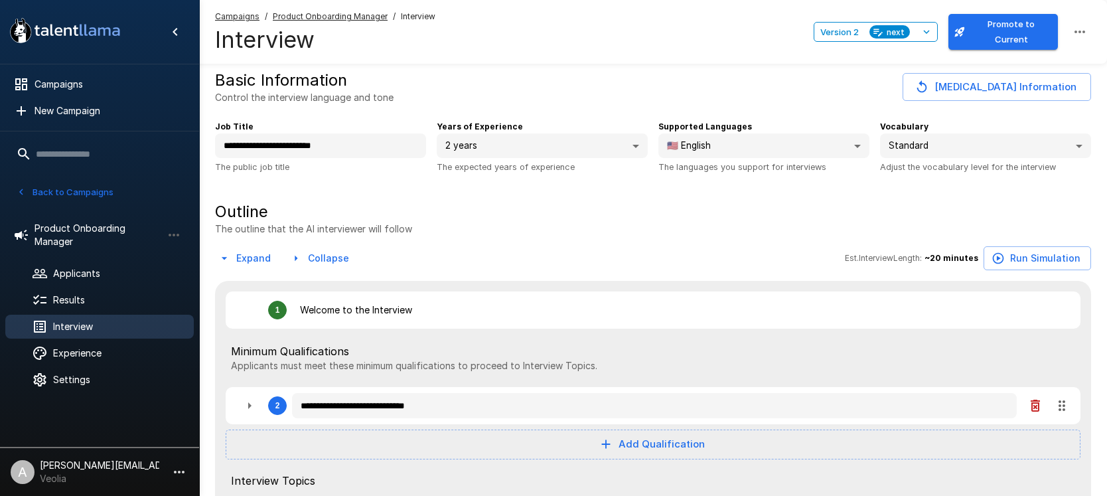
click at [94, 307] on div "Results" at bounding box center [99, 300] width 189 height 24
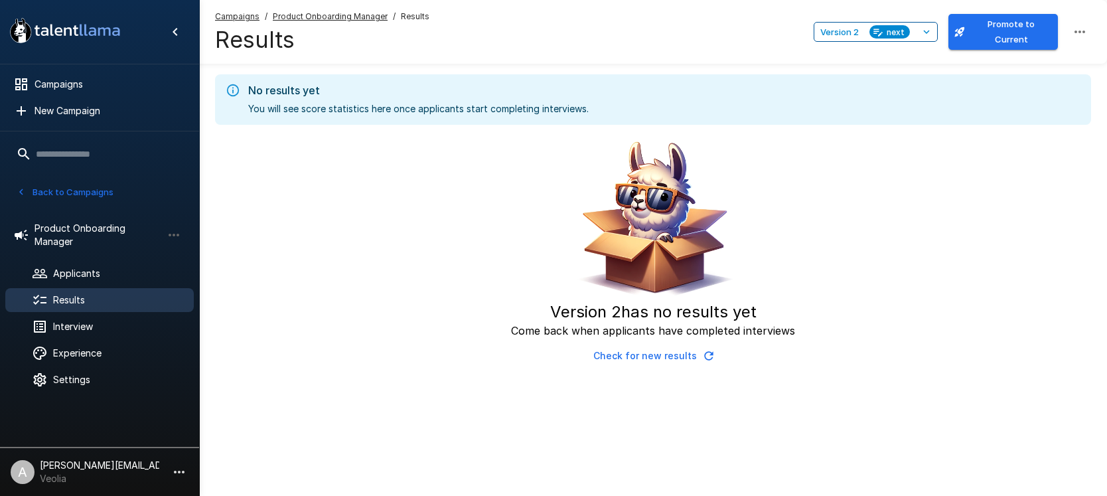
click at [906, 27] on span "next" at bounding box center [896, 32] width 29 height 14
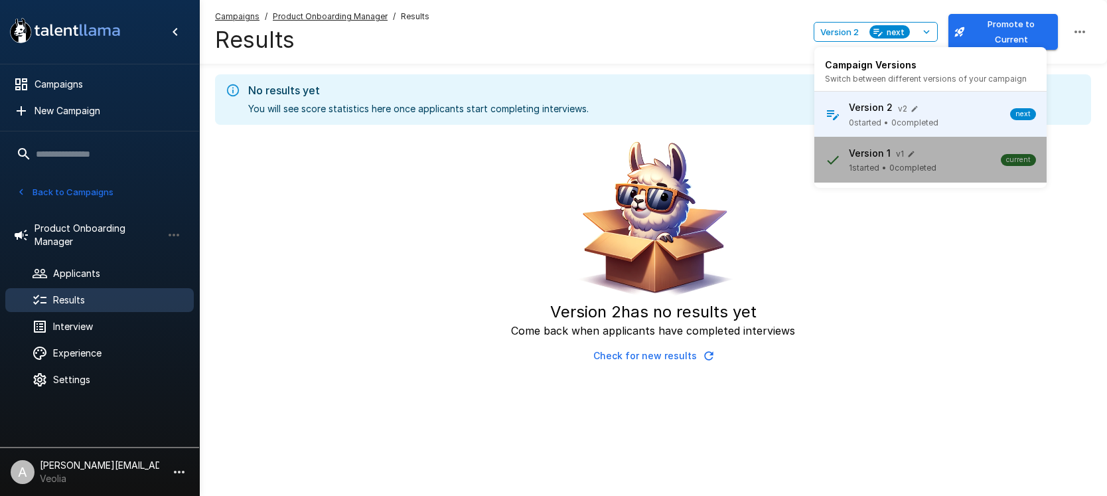
click at [872, 159] on p "Version 1" at bounding box center [870, 153] width 42 height 13
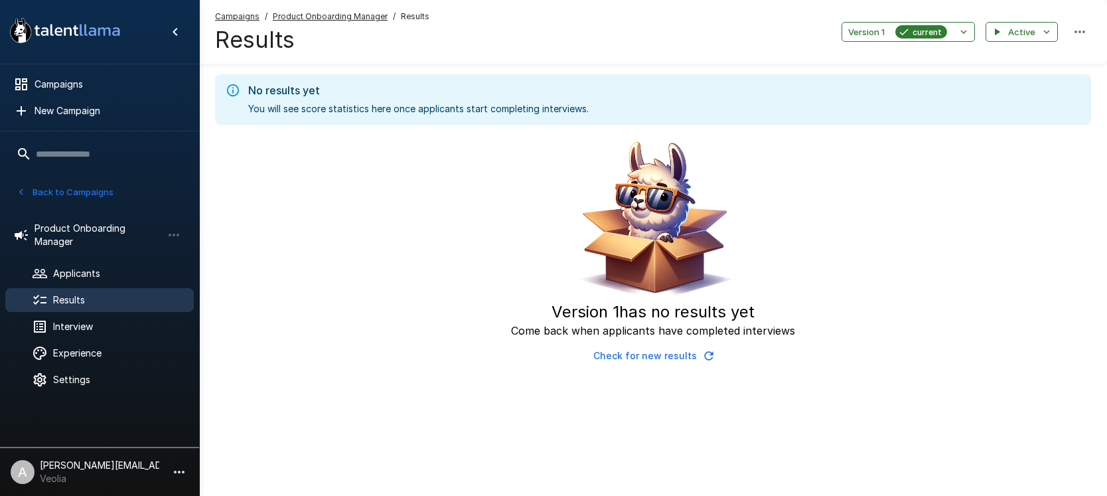
click at [902, 20] on div "Campaigns / Product Onboarding Manager / Results Results Version 1 current Acti…" at bounding box center [653, 32] width 908 height 64
click at [83, 272] on span "Applicants" at bounding box center [118, 273] width 130 height 13
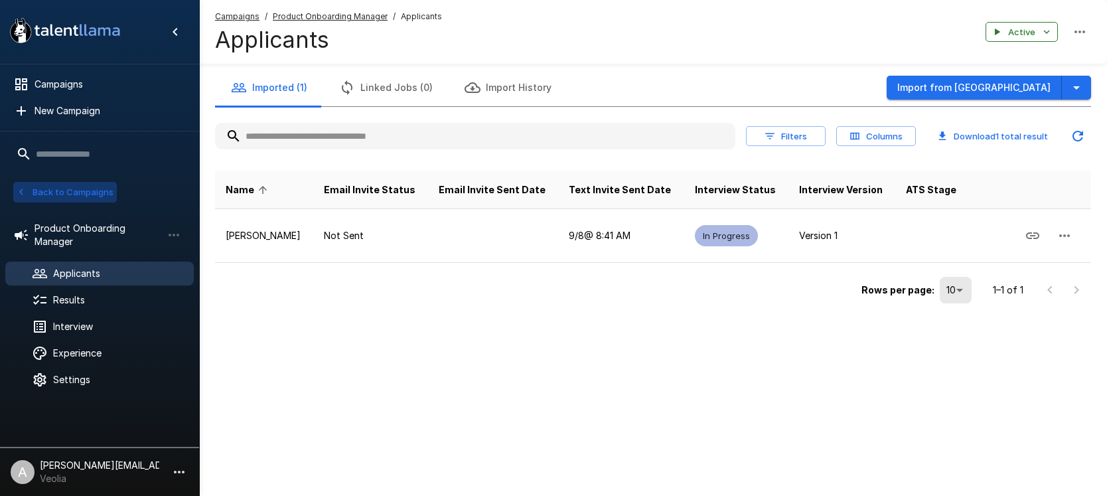
click at [89, 197] on button "Back to Campaigns" at bounding box center [65, 192] width 104 height 21
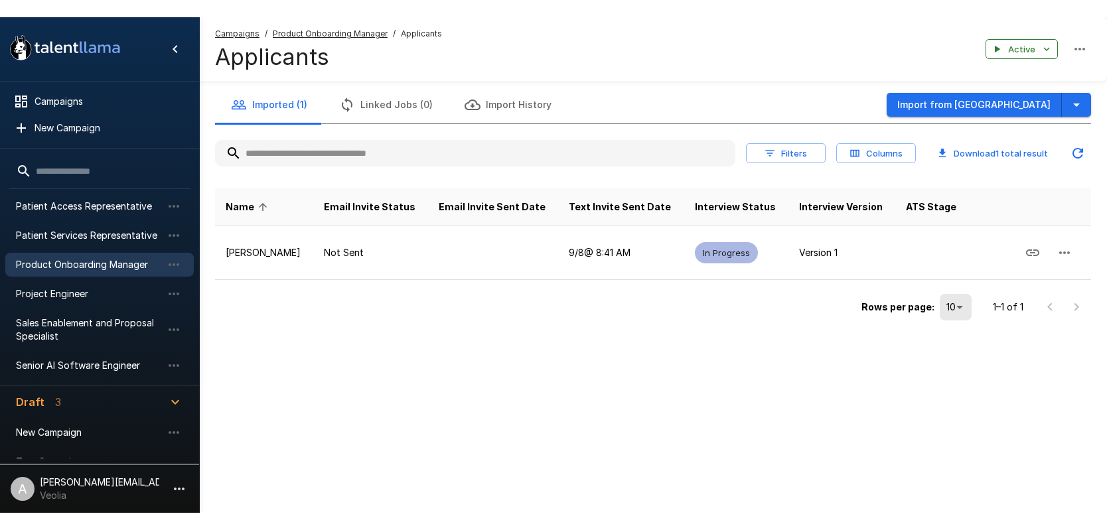
scroll to position [185, 0]
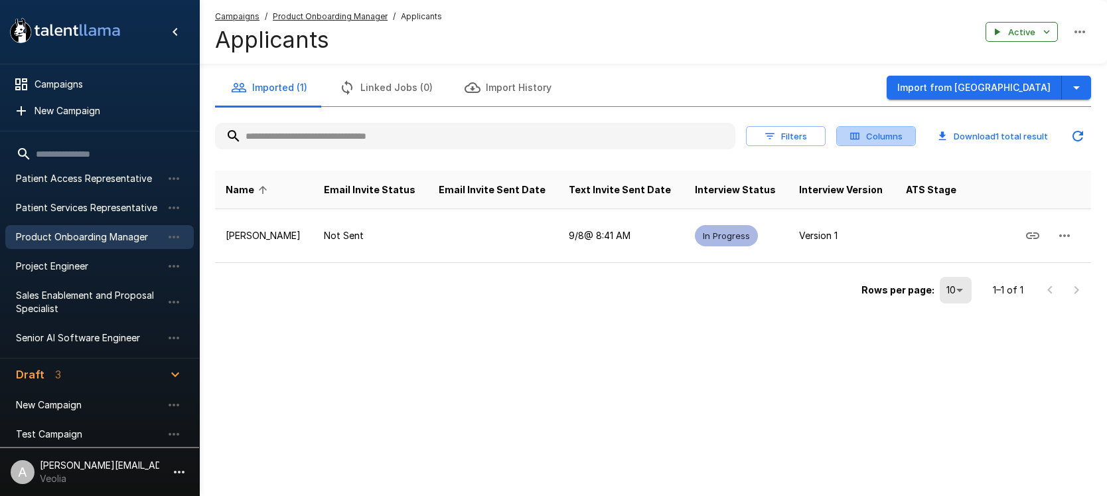
click at [862, 134] on button "Columns" at bounding box center [876, 136] width 80 height 21
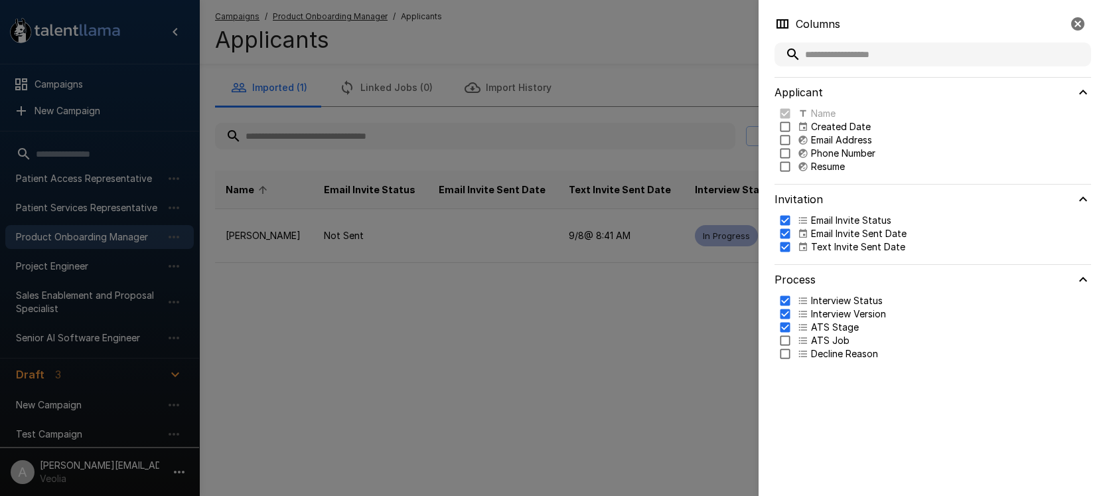
click at [673, 80] on div at bounding box center [553, 248] width 1107 height 496
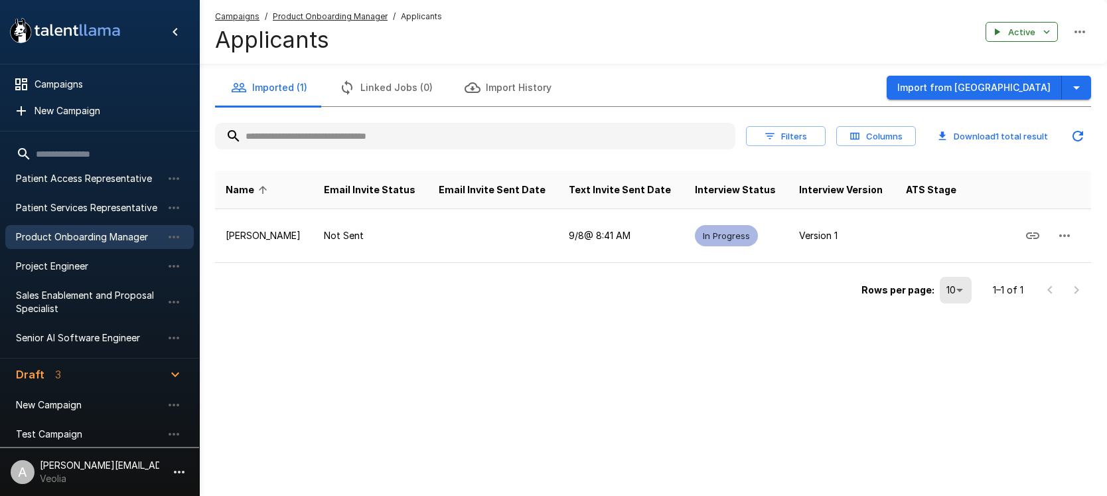
click at [783, 133] on button "Filters" at bounding box center [786, 136] width 80 height 21
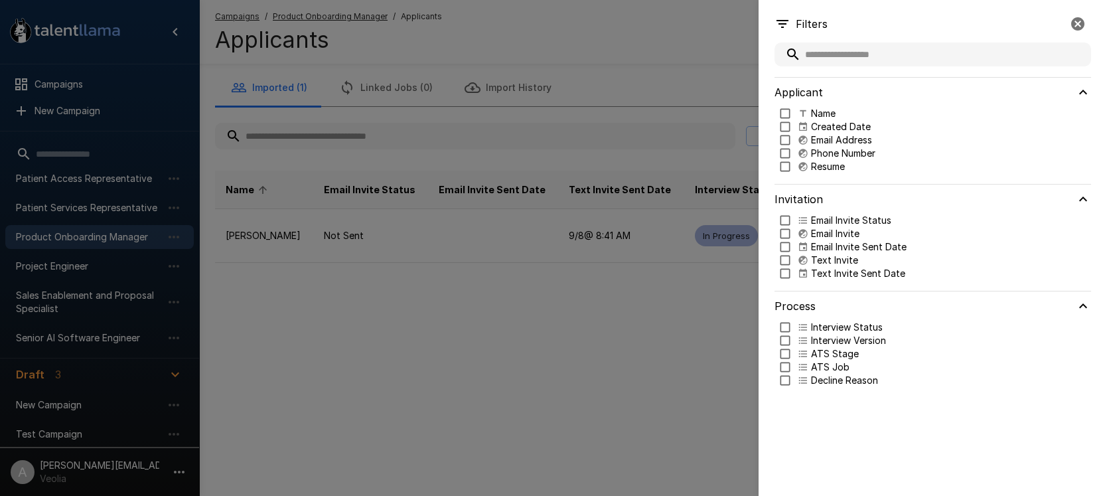
click at [533, 33] on div at bounding box center [553, 248] width 1107 height 496
